Goal: Task Accomplishment & Management: Use online tool/utility

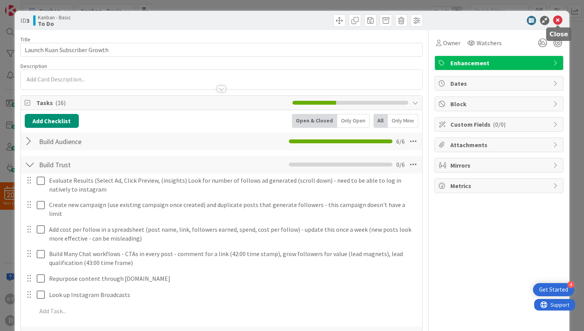
click at [558, 20] on icon at bounding box center [557, 20] width 9 height 9
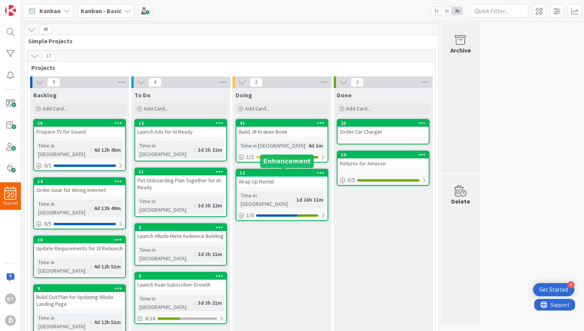
click at [286, 172] on div "13" at bounding box center [284, 172] width 88 height 5
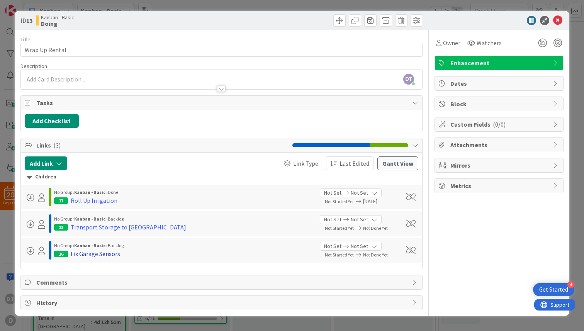
click at [96, 252] on div "Fix Garage Sensors" at bounding box center [95, 253] width 49 height 9
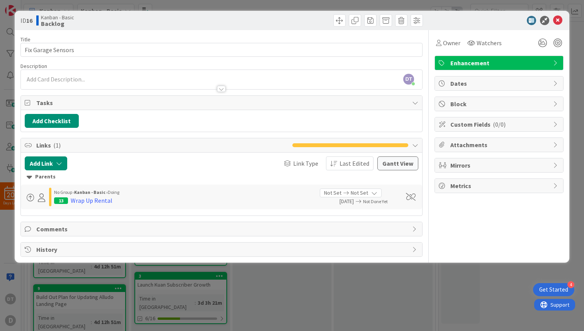
click at [349, 191] on icon at bounding box center [346, 192] width 9 height 5
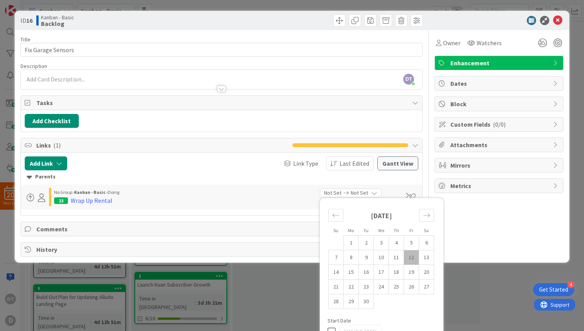
click at [349, 191] on icon at bounding box center [346, 192] width 9 height 5
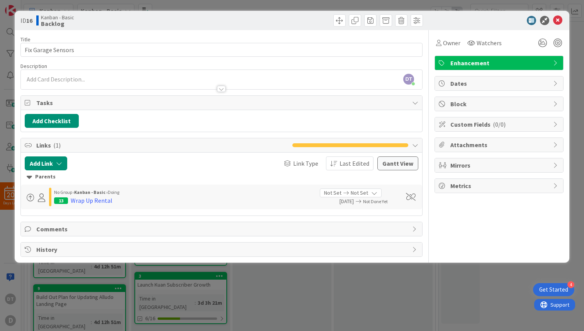
click at [373, 191] on icon at bounding box center [374, 193] width 6 height 6
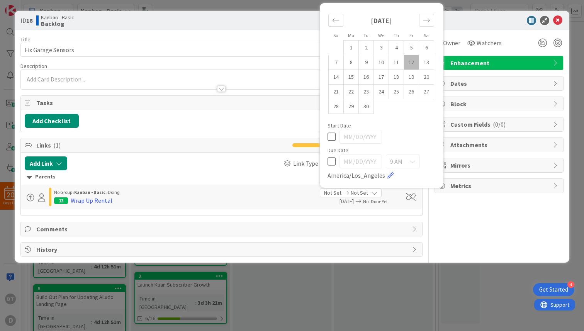
click at [373, 191] on icon at bounding box center [374, 193] width 6 height 6
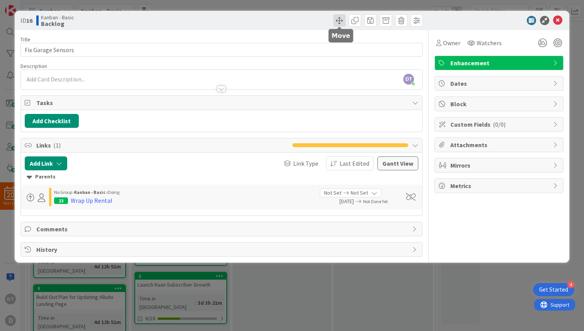
click at [337, 18] on span at bounding box center [339, 20] width 12 height 12
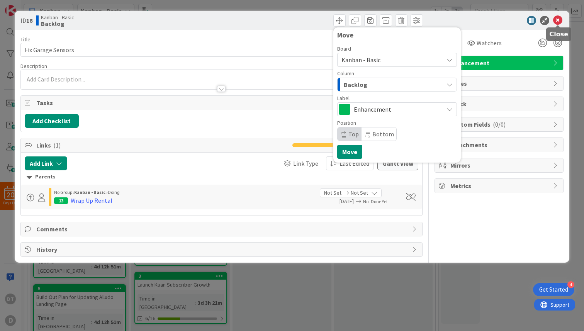
click at [560, 19] on icon at bounding box center [557, 20] width 9 height 9
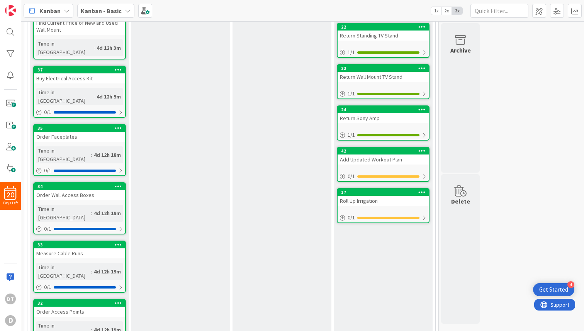
scroll to position [765, 0]
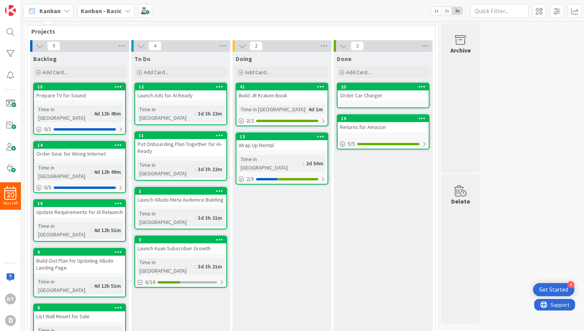
scroll to position [0, 0]
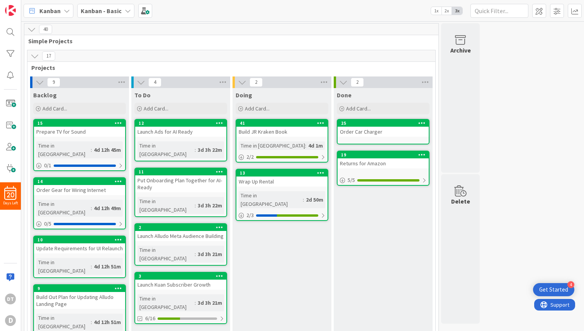
drag, startPoint x: 80, startPoint y: 256, endPoint x: 448, endPoint y: 2, distance: 446.8
